Goal: Navigation & Orientation: Understand site structure

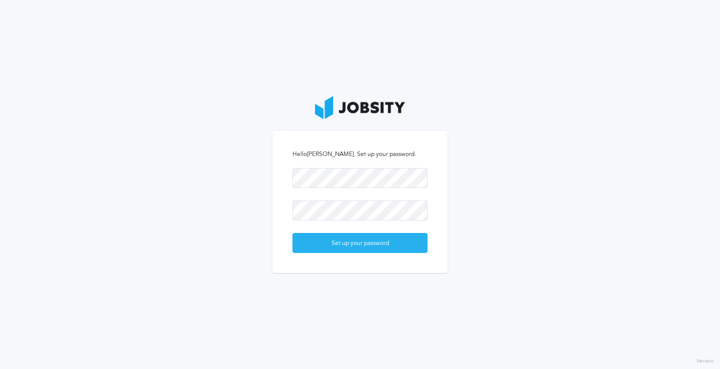
click at [352, 241] on div "Set up your password" at bounding box center [360, 244] width 134 height 20
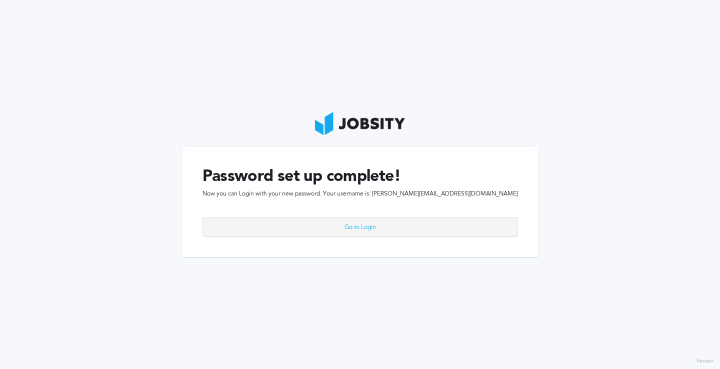
click at [364, 226] on div "Go to Login" at bounding box center [360, 228] width 315 height 20
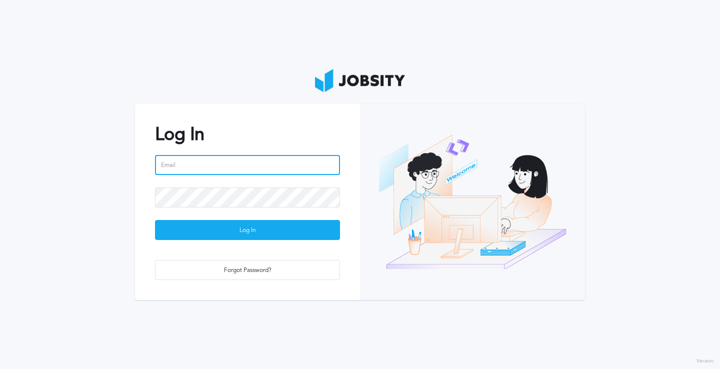
click at [220, 164] on input "email" at bounding box center [247, 165] width 185 height 20
type input "[PERSON_NAME][EMAIL_ADDRESS][DOMAIN_NAME]"
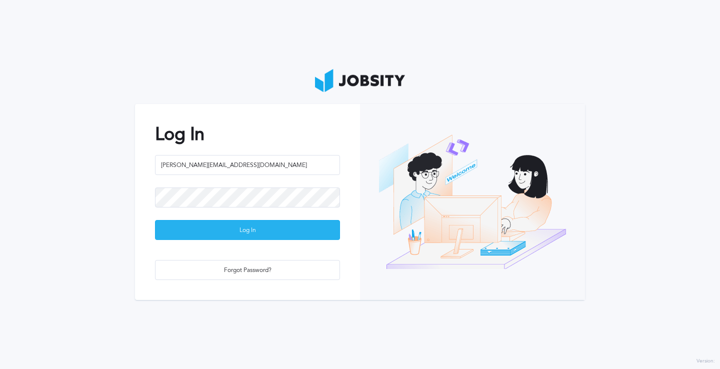
click at [246, 224] on div "Log In" at bounding box center [248, 231] width 184 height 20
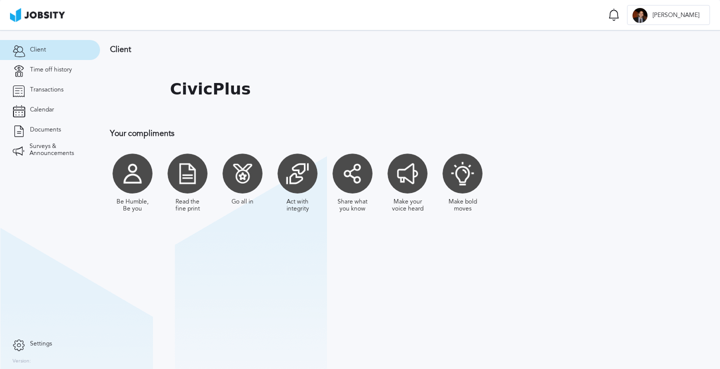
click at [185, 186] on div at bounding box center [188, 174] width 40 height 40
click at [190, 205] on div "Read the fine print" at bounding box center [187, 206] width 35 height 14
click at [236, 162] on div at bounding box center [243, 174] width 40 height 40
click at [63, 73] on span "Time off history" at bounding box center [51, 70] width 42 height 7
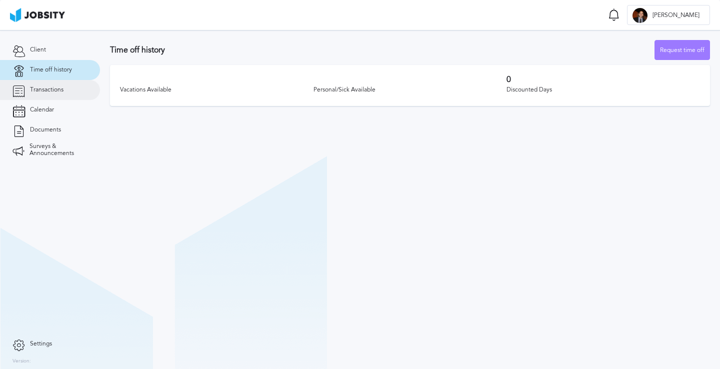
click at [79, 86] on link "Transactions" at bounding box center [50, 90] width 100 height 20
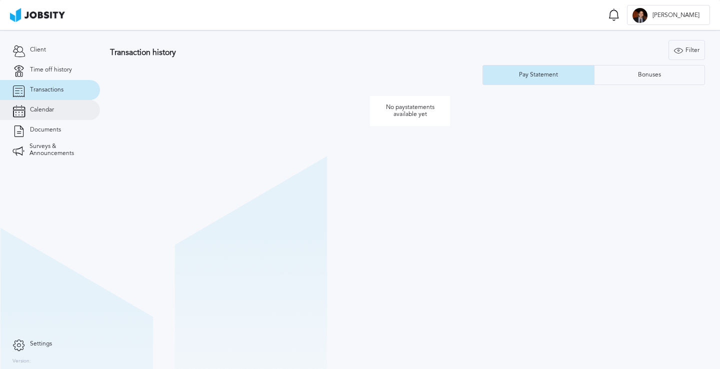
click at [64, 108] on link "Calendar" at bounding box center [50, 110] width 100 height 20
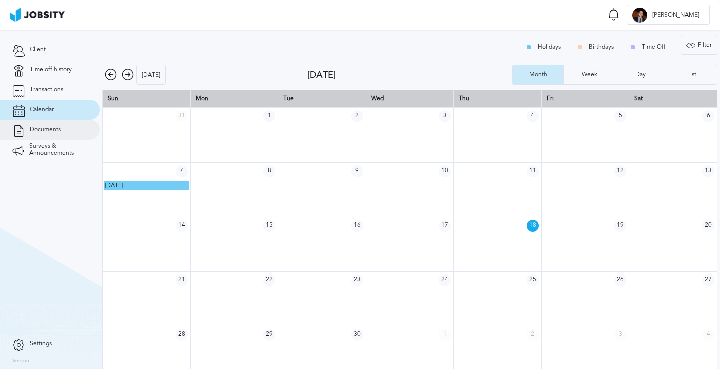
click at [60, 129] on span "Documents" at bounding box center [45, 130] width 31 height 7
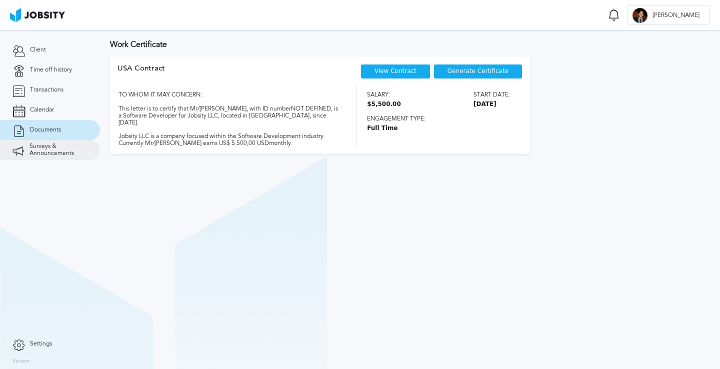
click at [61, 150] on span "Surveys & Announcements" at bounding box center [59, 150] width 58 height 14
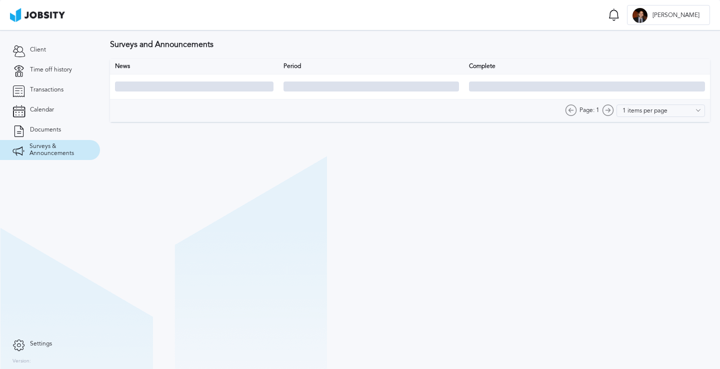
type input "10 items per page"
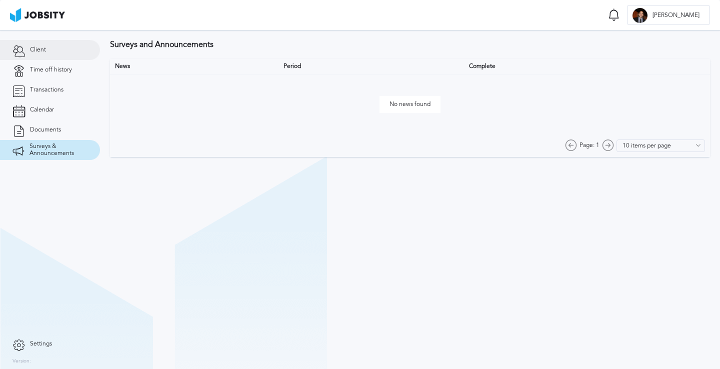
click at [69, 54] on link "Client" at bounding box center [50, 50] width 100 height 20
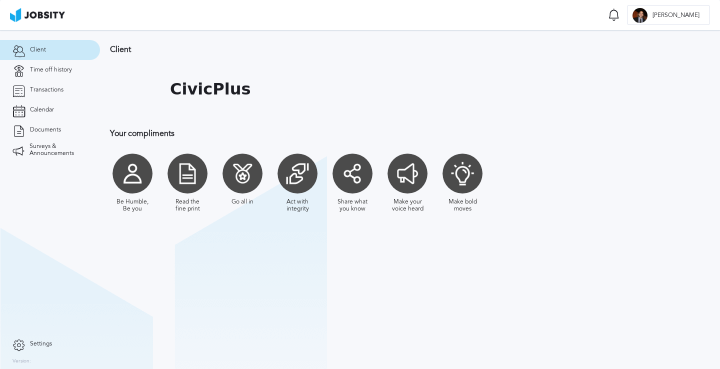
click at [132, 163] on div at bounding box center [133, 174] width 40 height 40
